Goal: Information Seeking & Learning: Learn about a topic

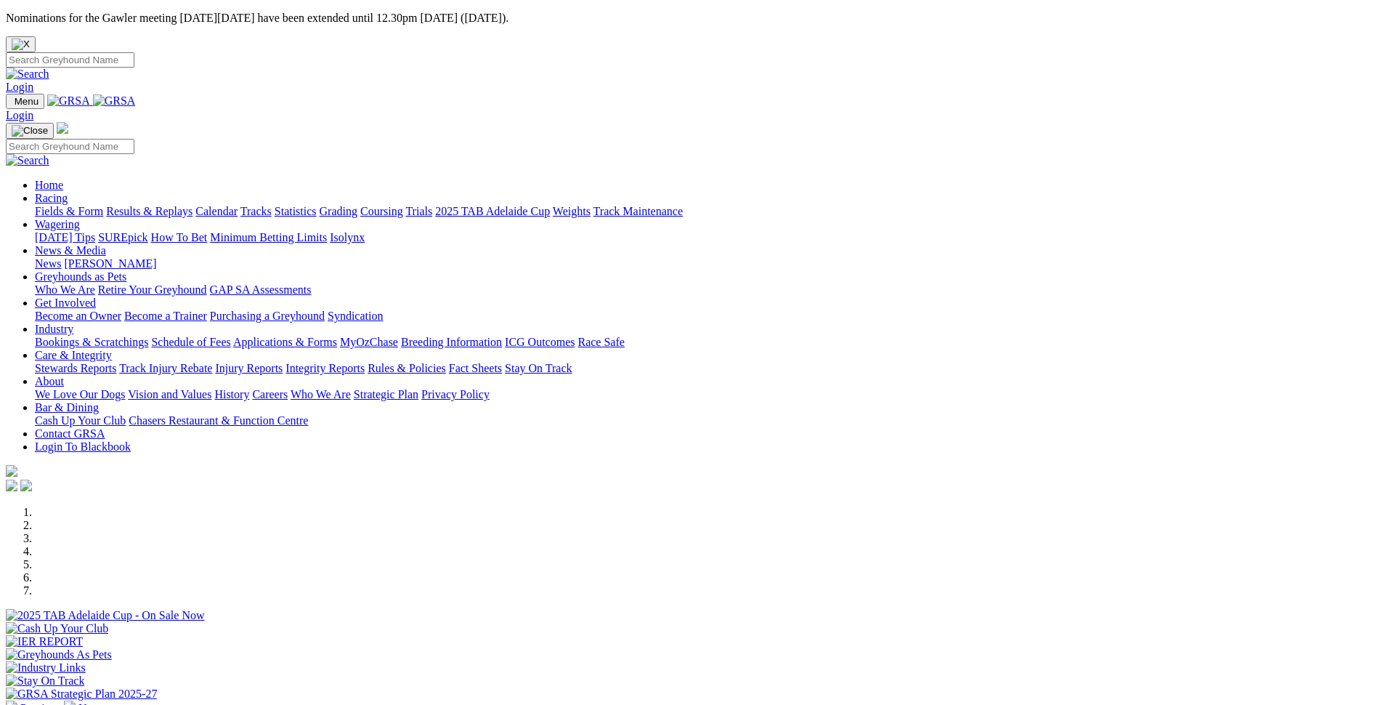
click at [238, 205] on link "Calendar" at bounding box center [216, 211] width 42 height 12
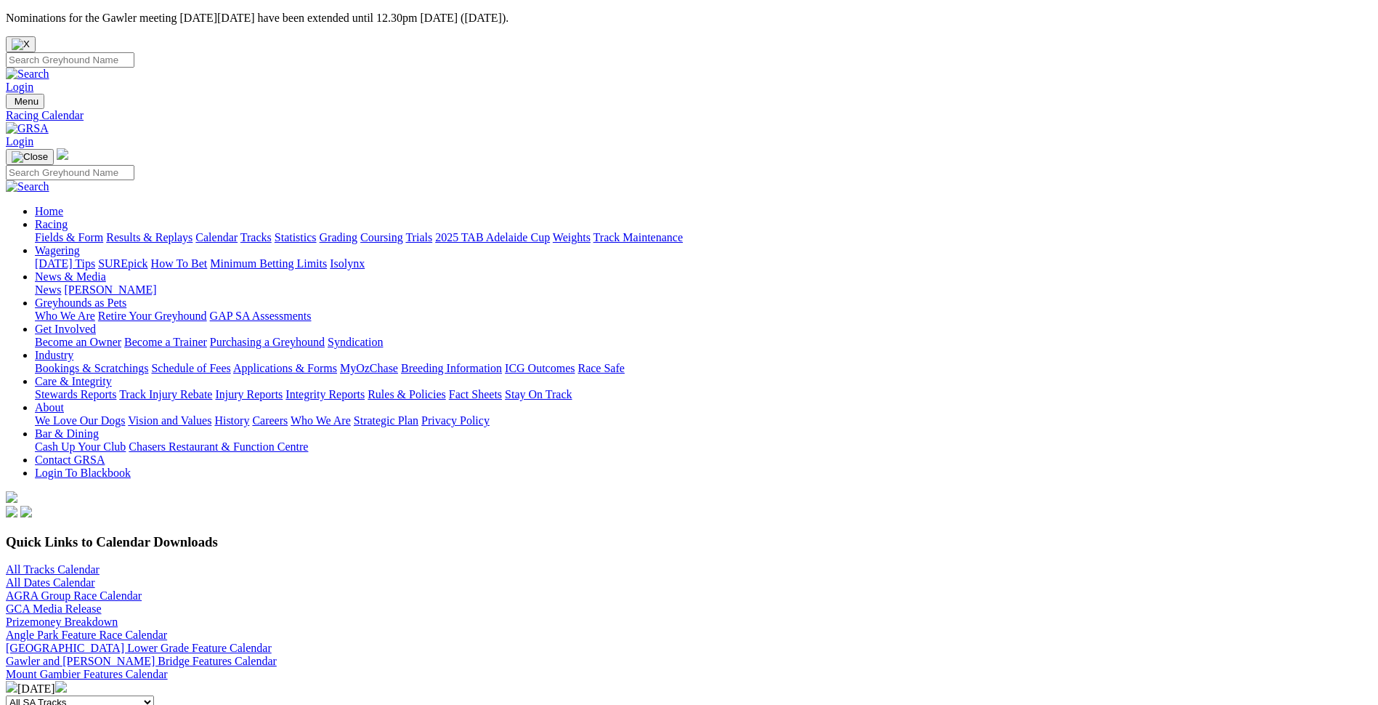
click at [67, 681] on img at bounding box center [61, 687] width 12 height 12
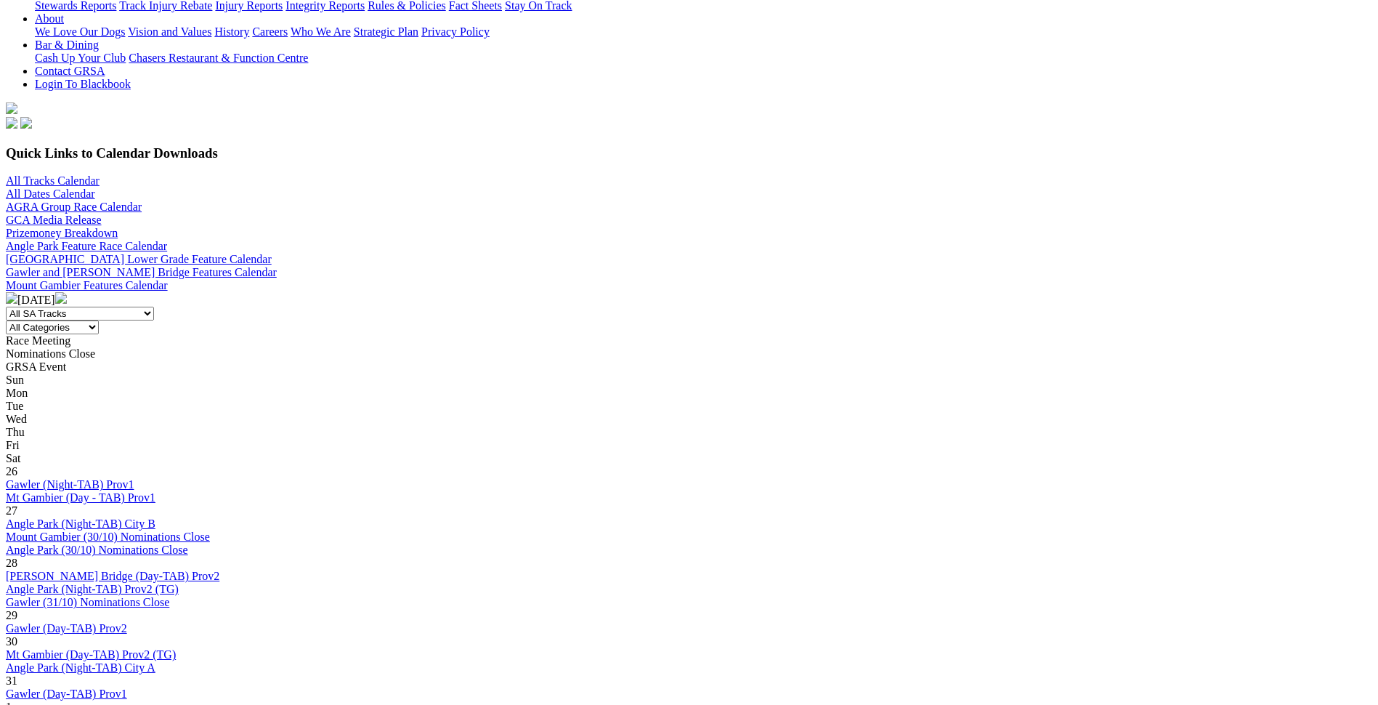
scroll to position [363, 0]
